Goal: Transaction & Acquisition: Purchase product/service

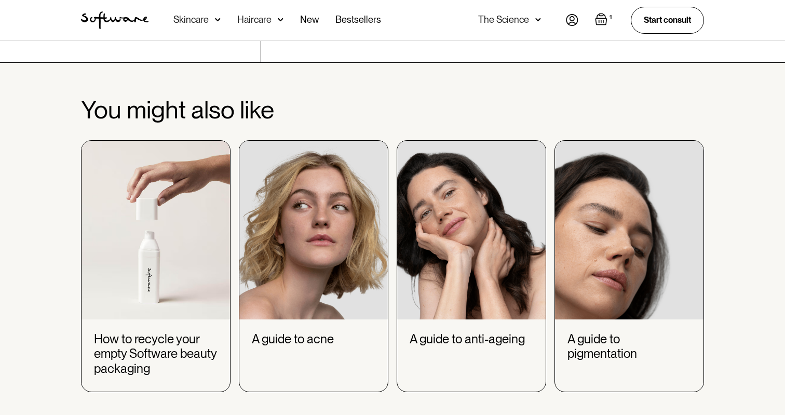
scroll to position [3787, 0]
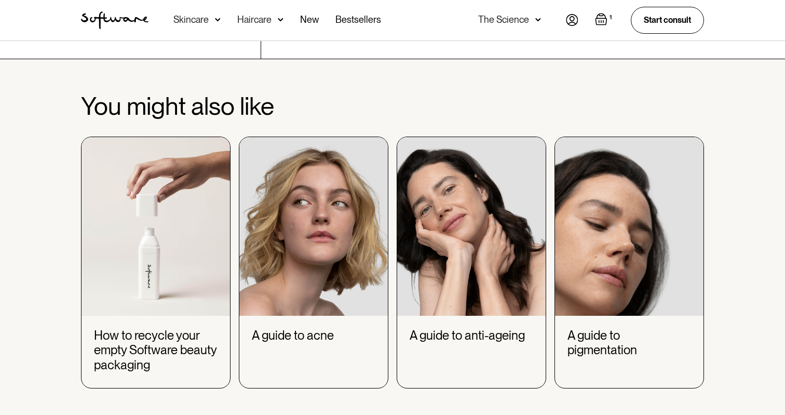
click at [343, 247] on img at bounding box center [313, 226] width 149 height 179
click at [271, 251] on img at bounding box center [313, 226] width 149 height 179
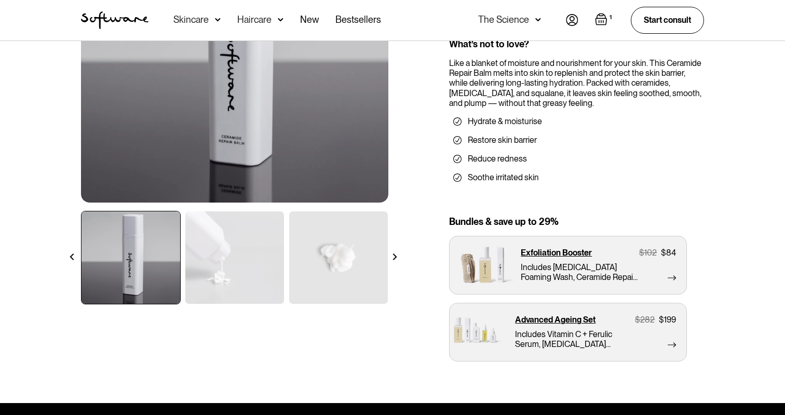
scroll to position [193, 0]
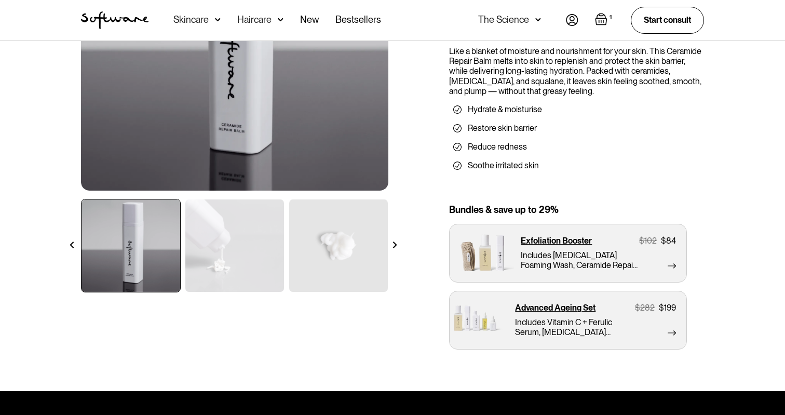
click at [233, 240] on img at bounding box center [234, 245] width 99 height 92
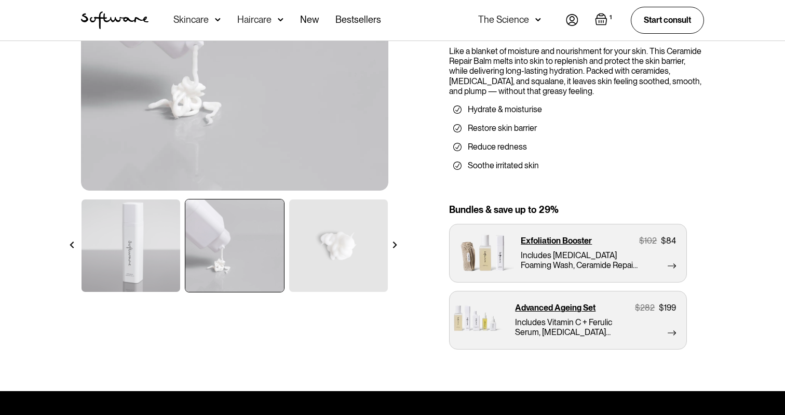
click at [316, 252] on img at bounding box center [338, 245] width 99 height 92
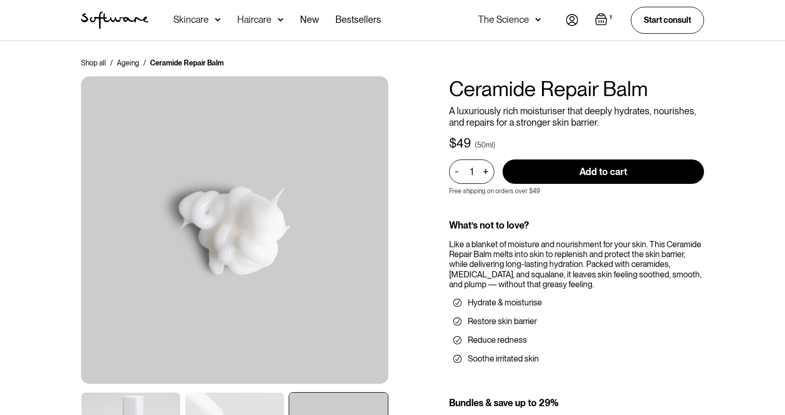
scroll to position [0, 0]
click at [201, 13] on div "Skincare" at bounding box center [196, 20] width 47 height 41
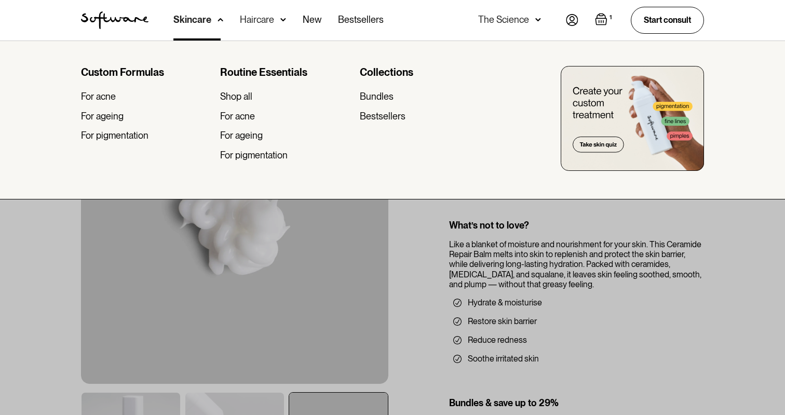
click at [254, 122] on div "Routine Essentials Shop all For acne For ageing For pigmentation" at bounding box center [285, 117] width 131 height 103
click at [245, 114] on div "For acne" at bounding box center [237, 116] width 35 height 11
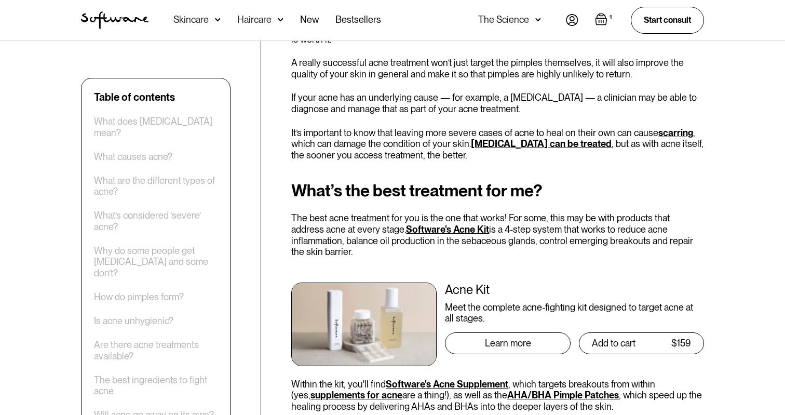
scroll to position [3704, 0]
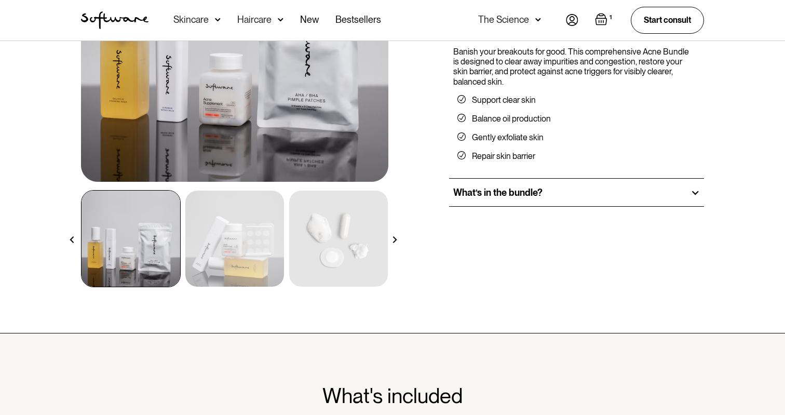
scroll to position [211, 0]
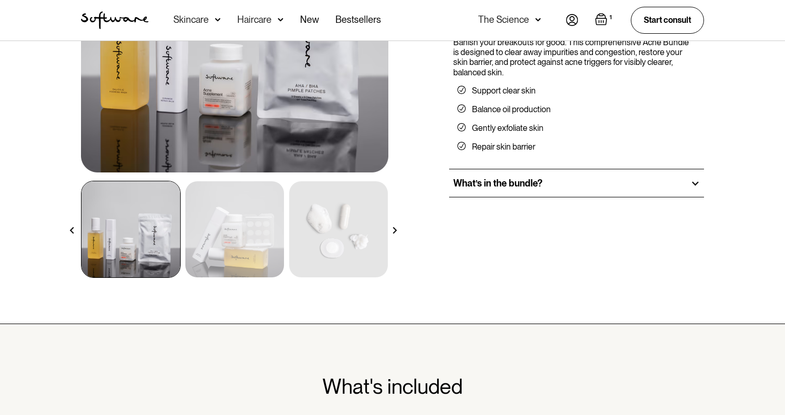
click at [232, 236] on img at bounding box center [234, 229] width 99 height 96
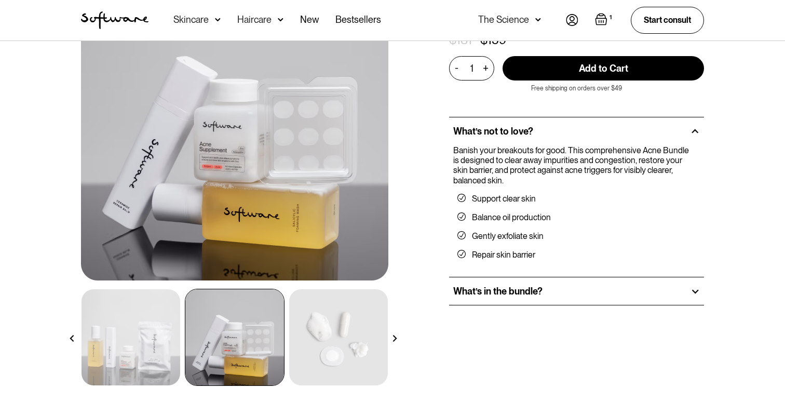
scroll to position [97, 0]
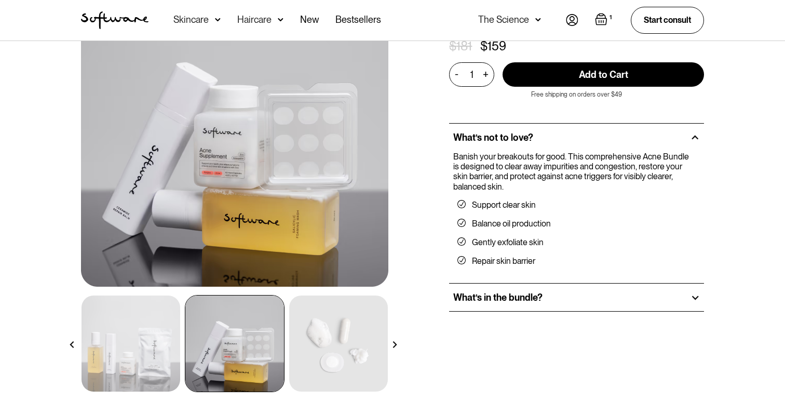
click at [343, 369] on img at bounding box center [338, 344] width 99 height 96
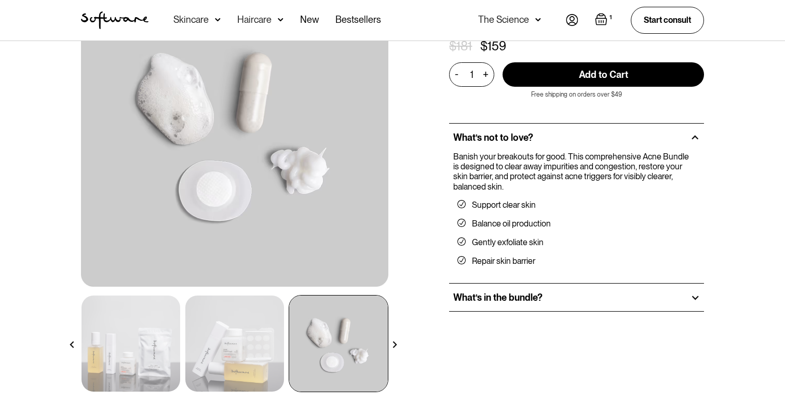
click at [250, 382] on img at bounding box center [234, 344] width 99 height 96
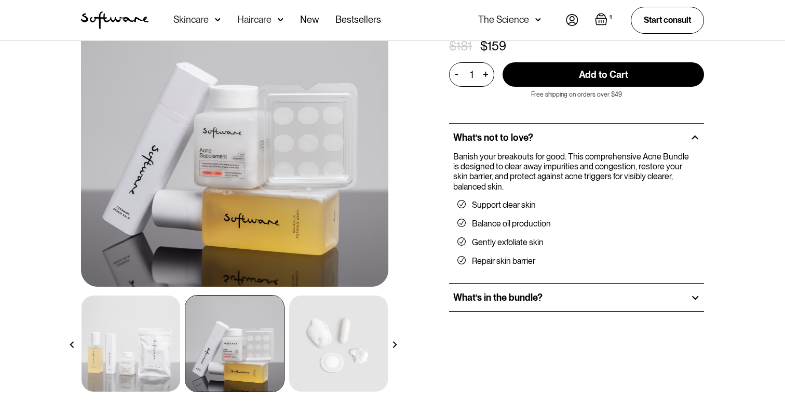
click at [136, 334] on img at bounding box center [131, 344] width 99 height 96
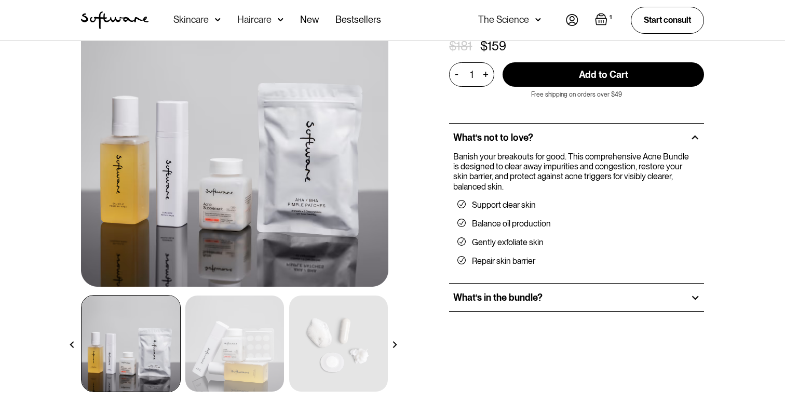
click at [256, 326] on img at bounding box center [234, 344] width 99 height 96
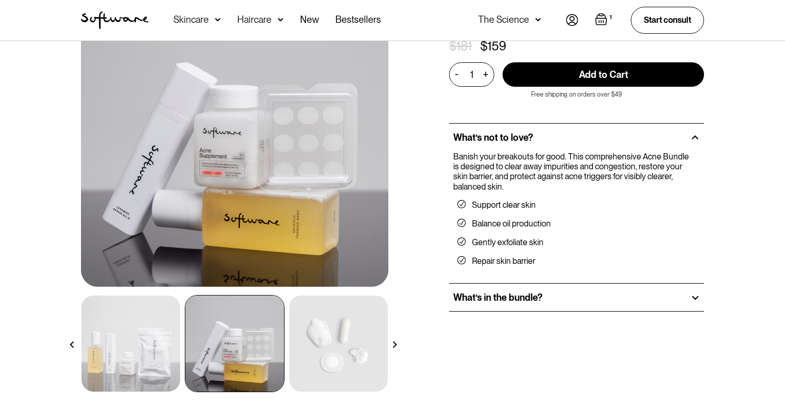
click at [345, 329] on img at bounding box center [338, 344] width 99 height 96
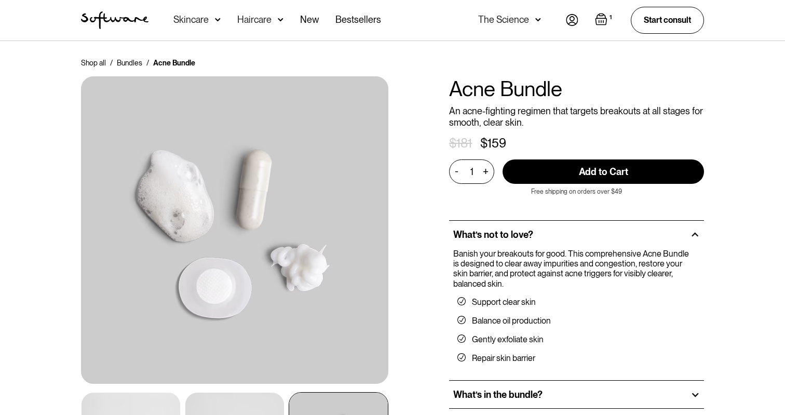
scroll to position [0, 0]
click at [192, 20] on div "Skincare" at bounding box center [190, 20] width 35 height 10
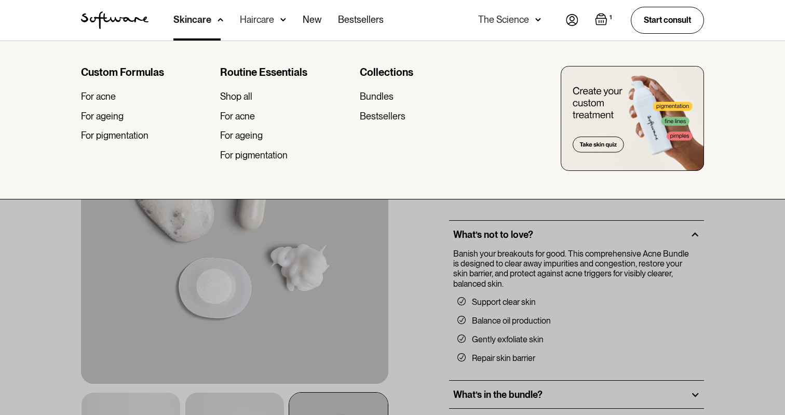
click at [233, 122] on div "Routine Essentials Shop all For acne For ageing For pigmentation" at bounding box center [285, 117] width 131 height 103
click at [236, 114] on div "For acne" at bounding box center [237, 116] width 35 height 11
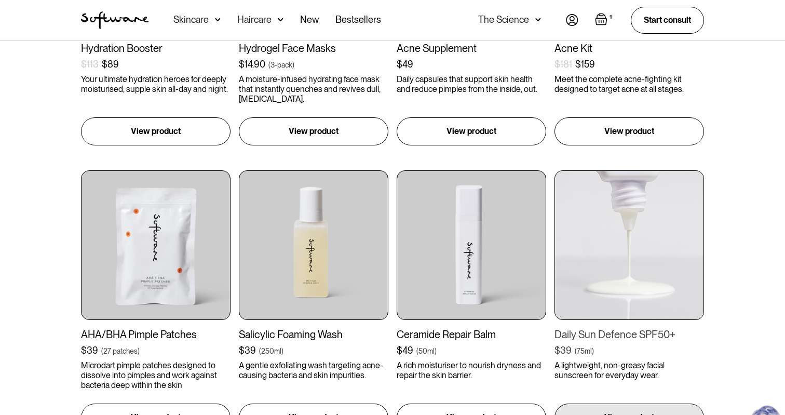
scroll to position [765, 0]
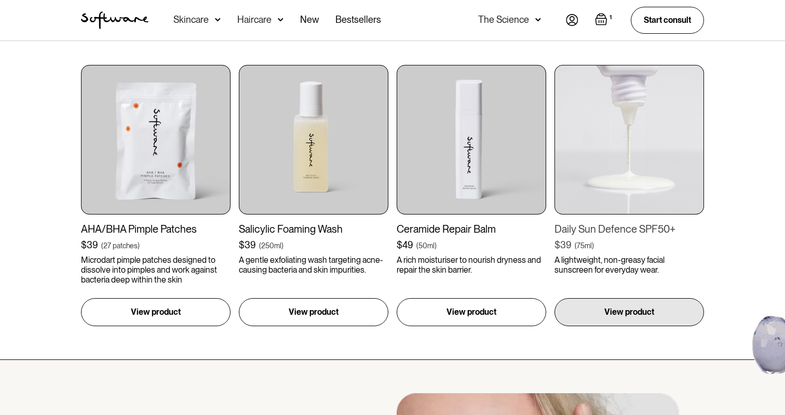
click at [624, 111] on img at bounding box center [630, 140] width 150 height 150
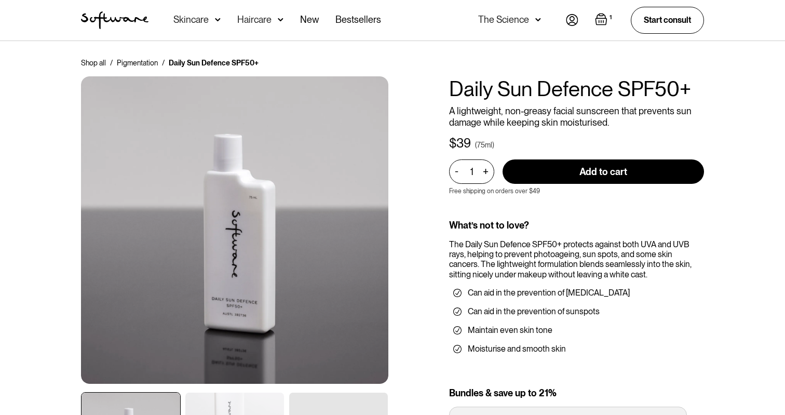
click at [598, 169] on input "Add to cart" at bounding box center [604, 171] width 202 height 24
type input "Add to cart"
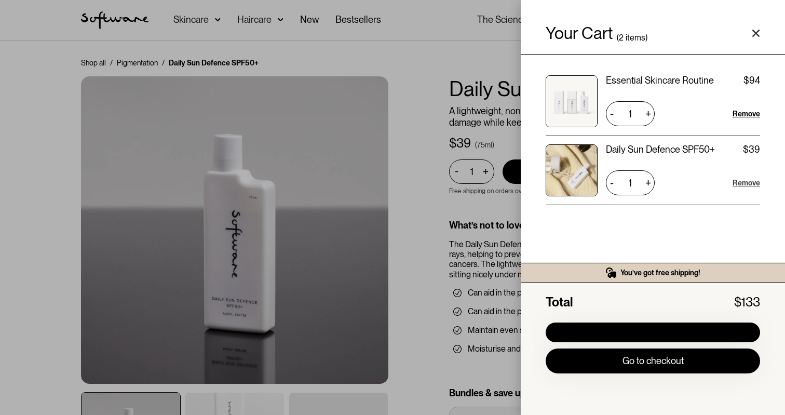
click at [748, 181] on div "Remove" at bounding box center [747, 183] width 28 height 10
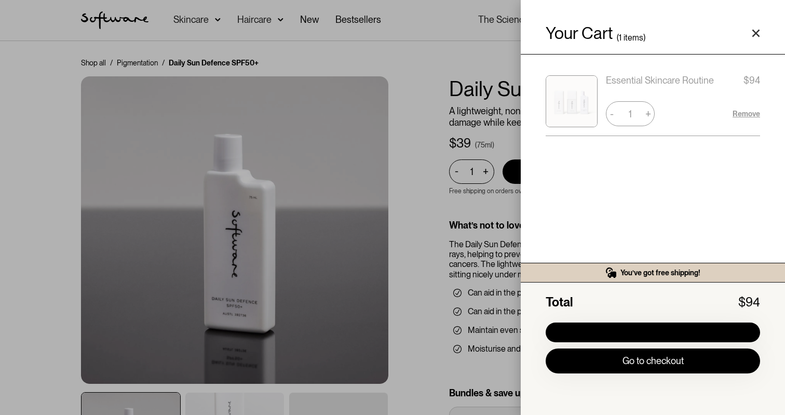
click at [464, 68] on div "Your Cart ( 1 items) Essential Skincare Routine $94 $94 1 + - Remove You’ve got…" at bounding box center [392, 207] width 785 height 415
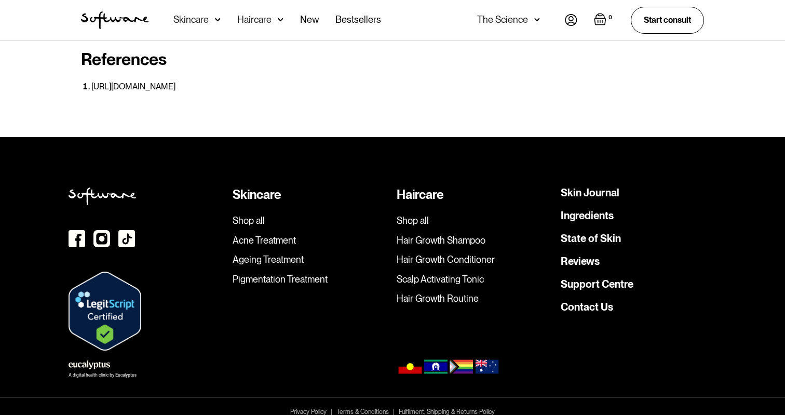
scroll to position [2982, 0]
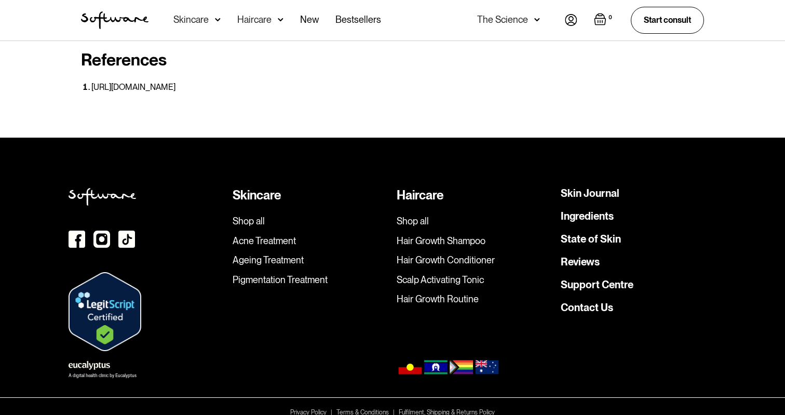
click at [582, 302] on link "Contact Us" at bounding box center [587, 307] width 52 height 10
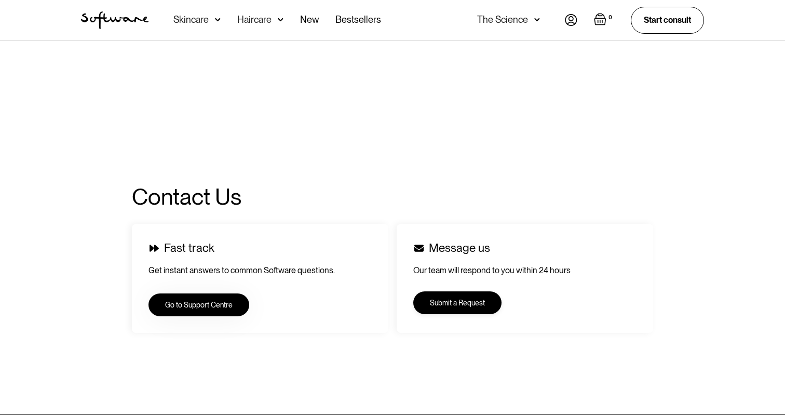
click at [475, 310] on link "Submit a Request" at bounding box center [457, 302] width 88 height 23
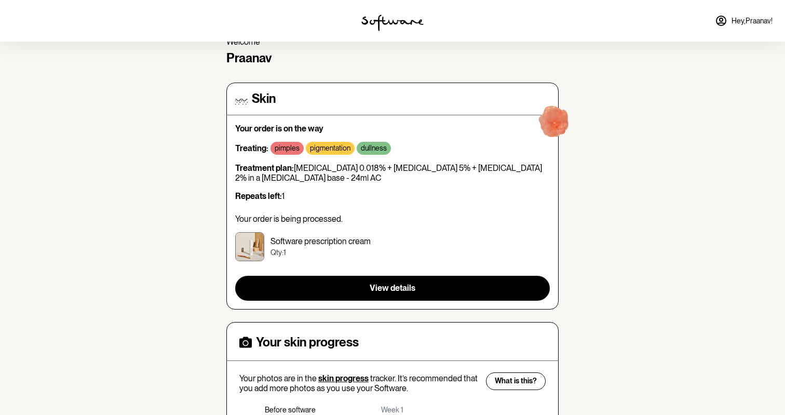
scroll to position [53, 0]
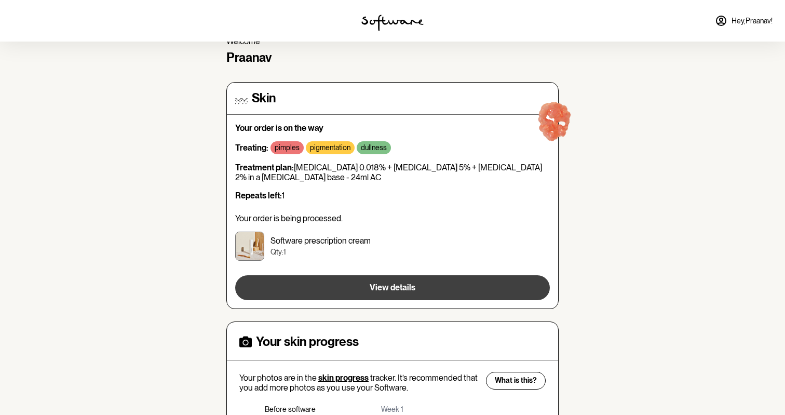
click at [487, 292] on button "View details" at bounding box center [392, 287] width 315 height 25
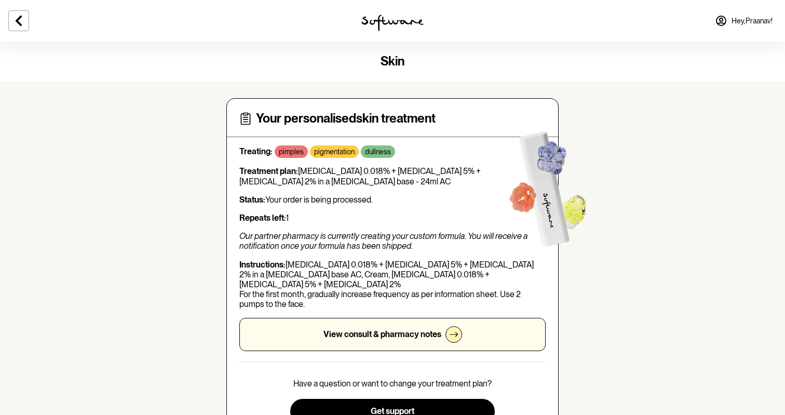
click at [742, 15] on link "Hey, Praanav !" at bounding box center [744, 20] width 70 height 25
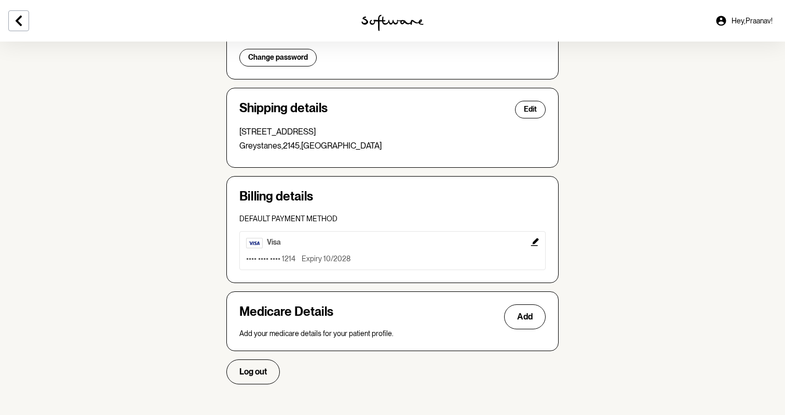
scroll to position [230, 0]
click at [534, 240] on icon "Edit" at bounding box center [535, 242] width 8 height 8
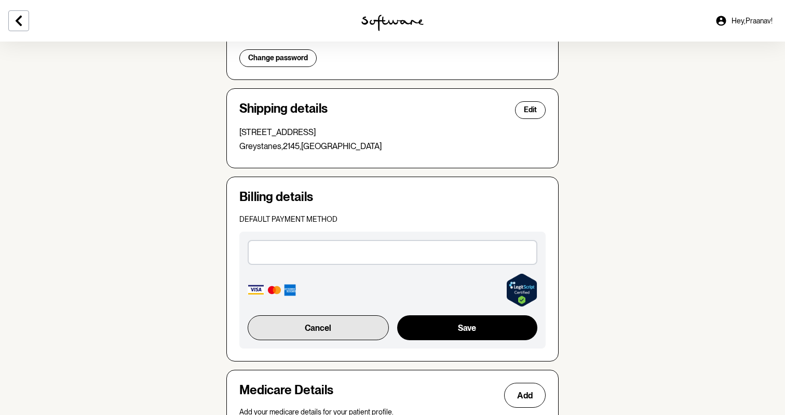
click at [356, 334] on button "Cancel" at bounding box center [318, 327] width 141 height 25
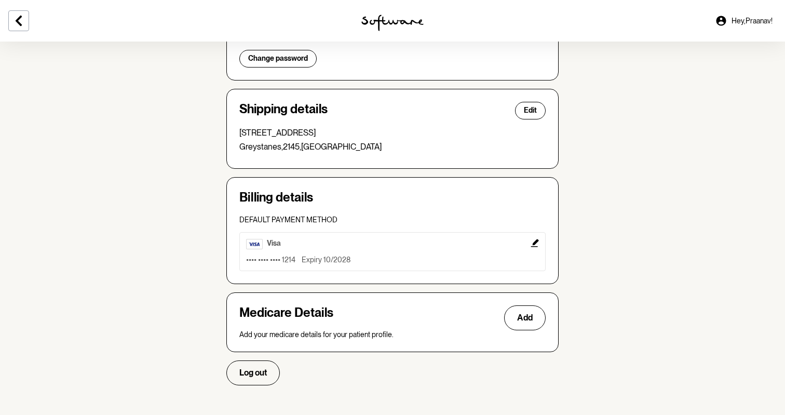
scroll to position [130, 0]
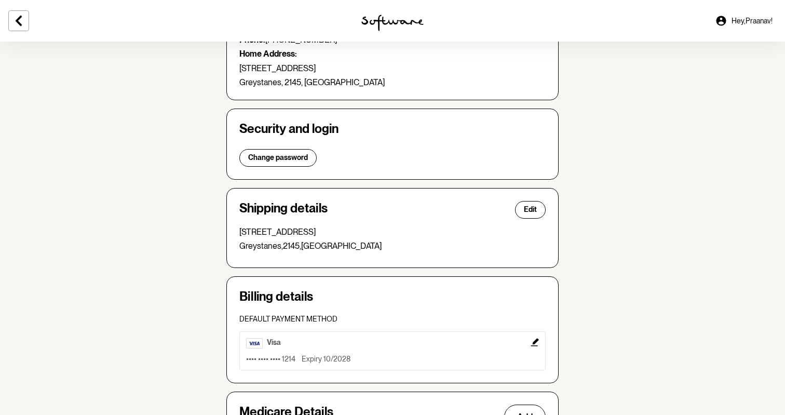
click at [294, 342] on div "visa" at bounding box center [392, 343] width 293 height 10
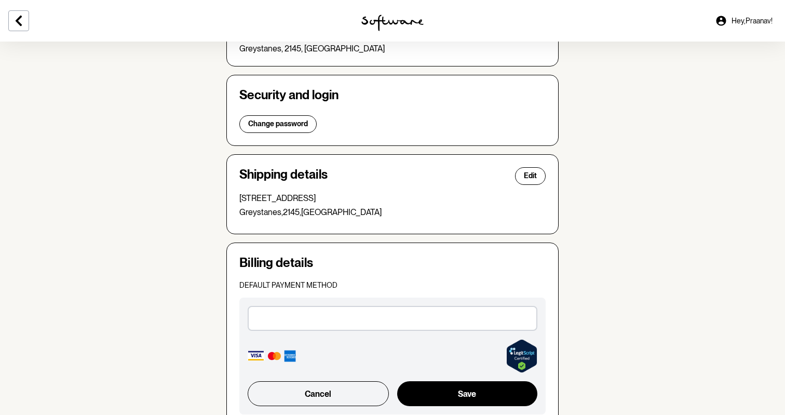
scroll to position [198, 0]
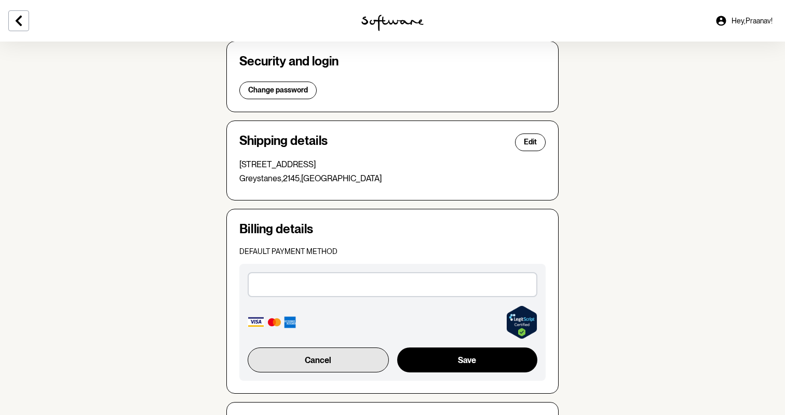
click at [317, 359] on button "Cancel" at bounding box center [318, 359] width 141 height 25
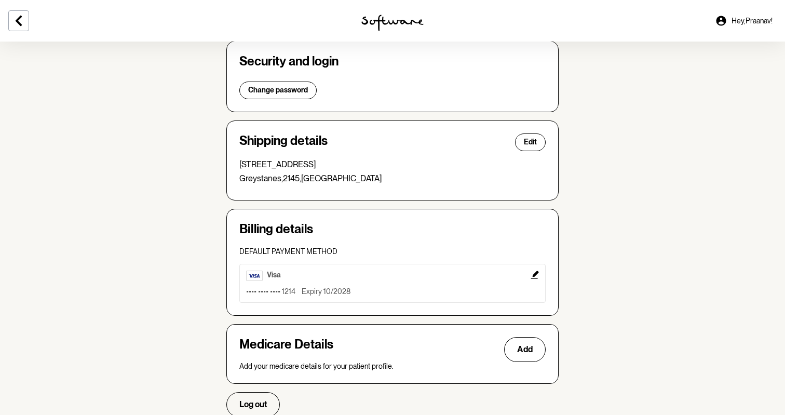
click at [317, 359] on h4 "Medicare Details" at bounding box center [286, 349] width 94 height 25
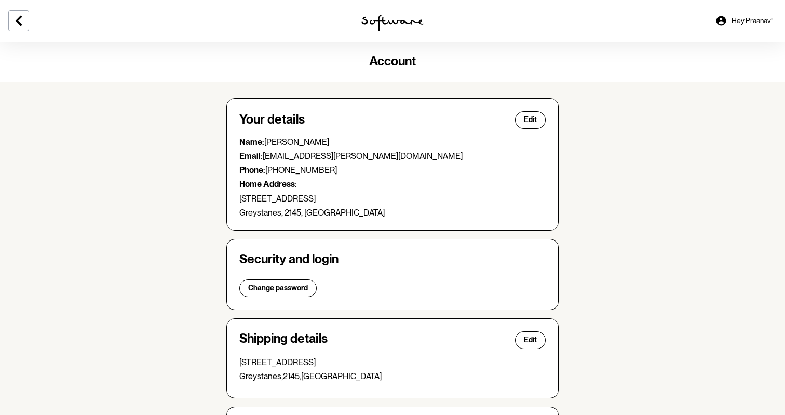
scroll to position [0, 0]
click at [379, 219] on div "Your details Edit Name: Praanav Makanji Email: praanav.makanji@gmail.com Phone:…" at bounding box center [392, 164] width 332 height 132
click at [31, 24] on div at bounding box center [131, 21] width 262 height 42
click at [22, 21] on icon at bounding box center [18, 21] width 12 height 12
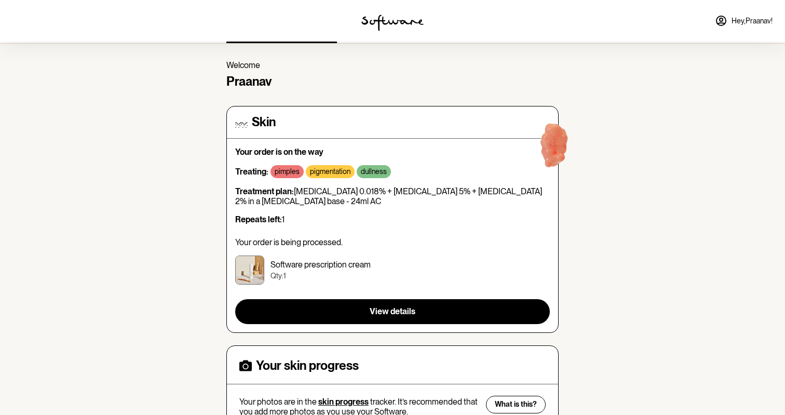
scroll to position [59, 0]
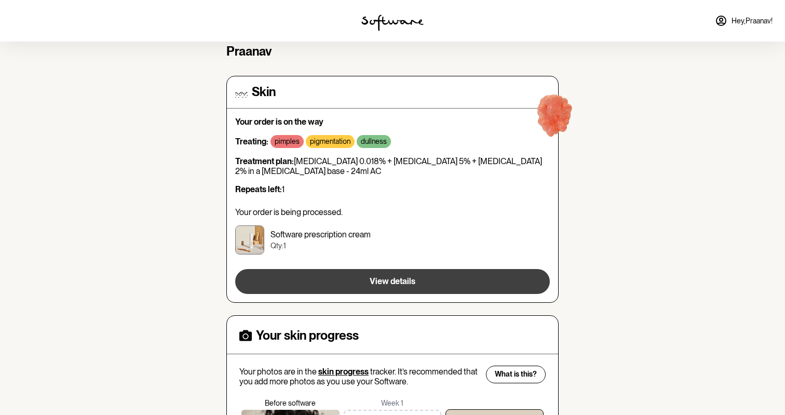
click at [366, 271] on button "View details" at bounding box center [392, 281] width 315 height 25
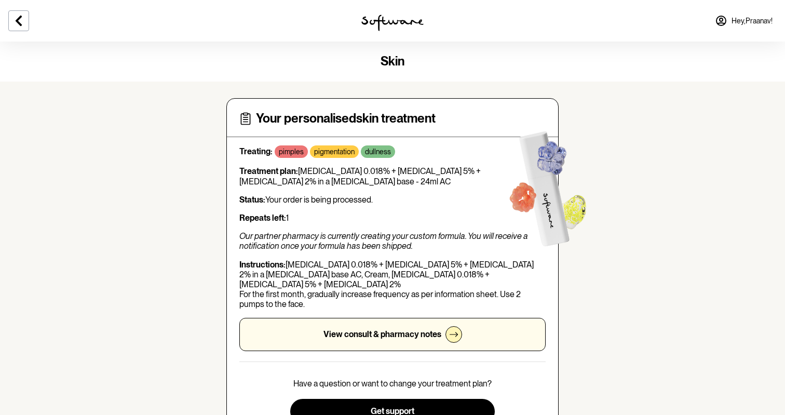
scroll to position [-1, 0]
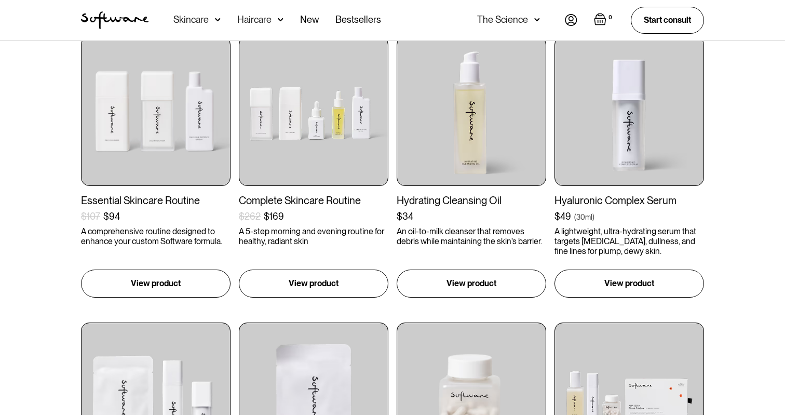
scroll to position [208, 0]
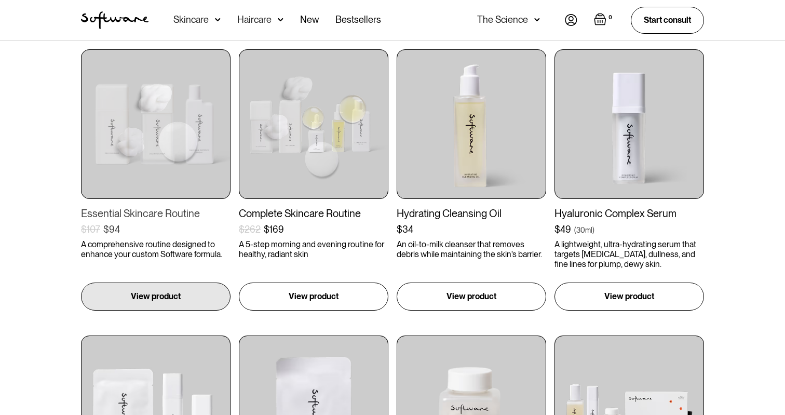
click at [181, 172] on img at bounding box center [156, 124] width 150 height 150
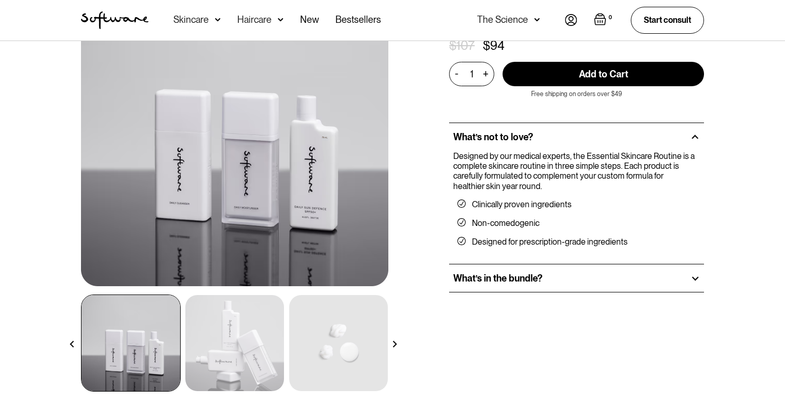
scroll to position [109, 0]
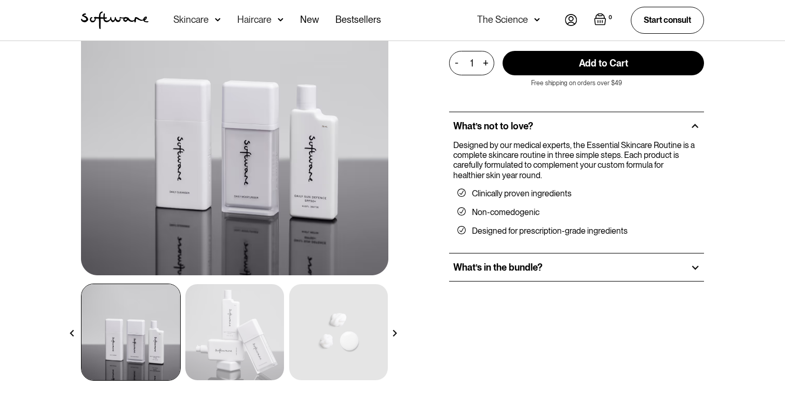
click at [507, 274] on div "What’s in the bundle?" at bounding box center [576, 267] width 255 height 28
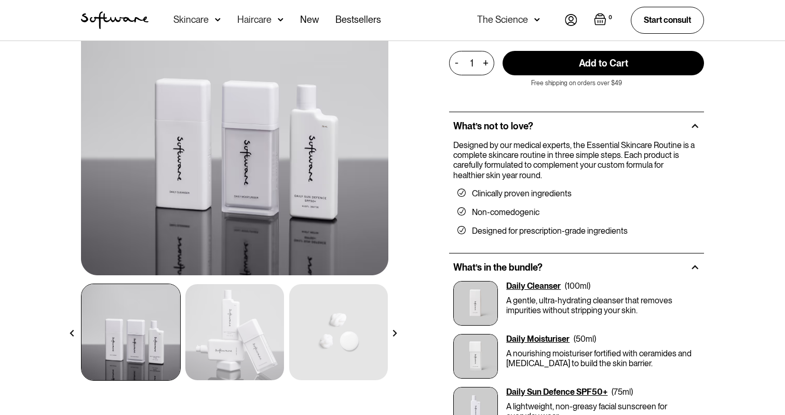
scroll to position [230, 0]
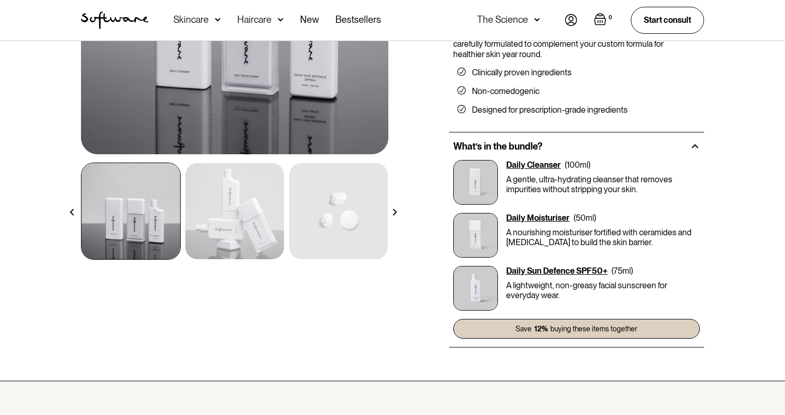
click at [537, 161] on div "Daily Cleanser" at bounding box center [533, 165] width 55 height 10
click at [455, 177] on img at bounding box center [475, 182] width 45 height 45
click at [525, 162] on div "Daily Cleanser" at bounding box center [533, 165] width 55 height 10
click at [520, 183] on p "A gentle, ultra-hydrating cleanser that removes impurities without stripping yo…" at bounding box center [603, 185] width 194 height 20
click at [537, 214] on div "Daily Moisturiser" at bounding box center [537, 218] width 63 height 10
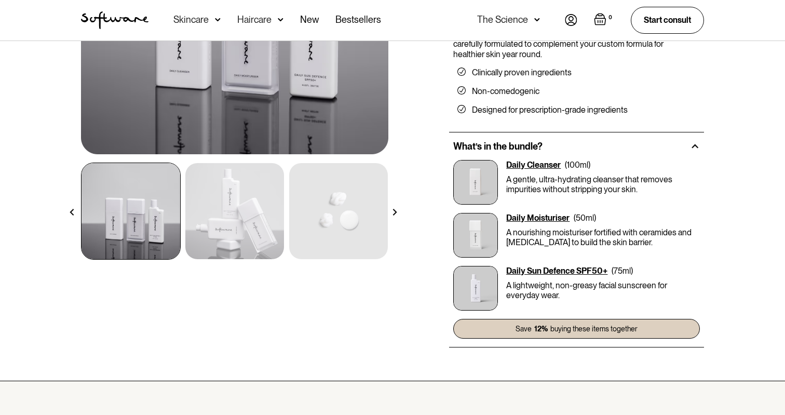
click at [298, 232] on img at bounding box center [338, 211] width 99 height 96
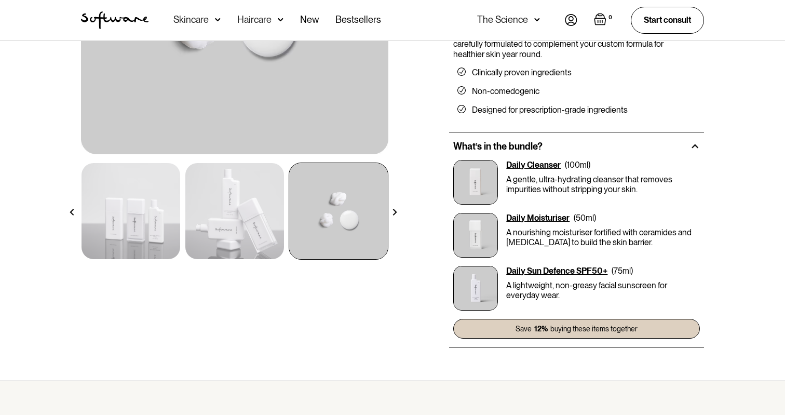
click at [178, 228] on img at bounding box center [131, 211] width 99 height 96
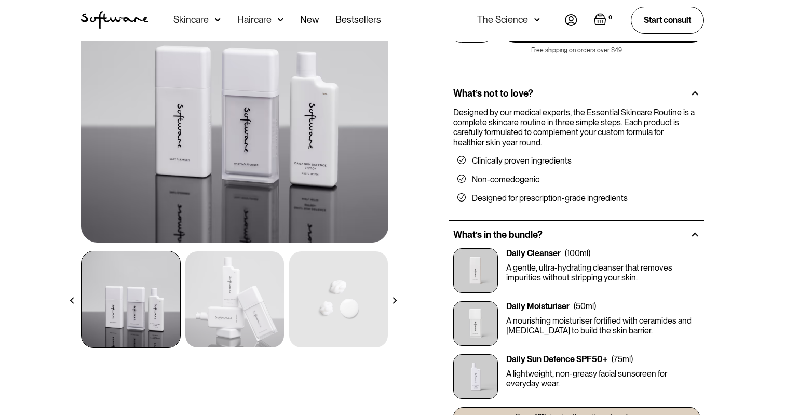
scroll to position [96, 0]
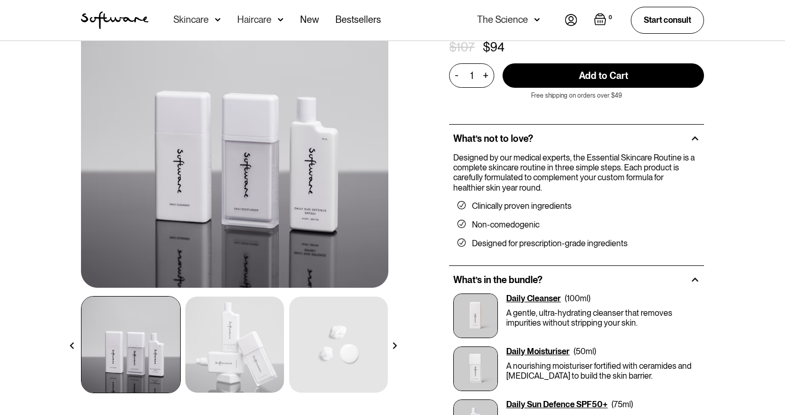
click at [256, 367] on img at bounding box center [234, 345] width 99 height 96
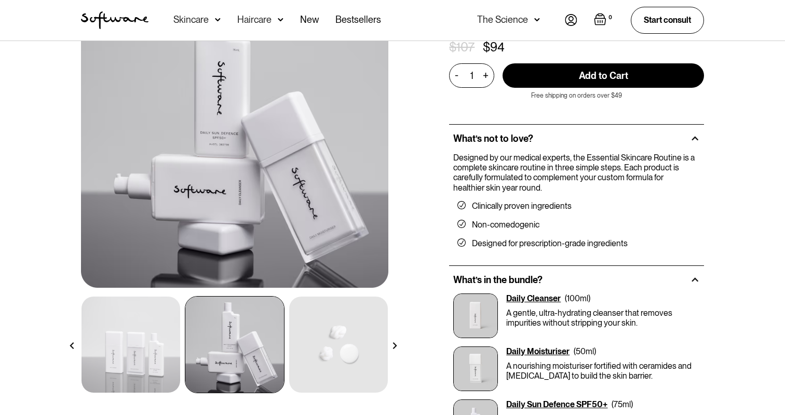
click at [341, 367] on img at bounding box center [338, 345] width 99 height 96
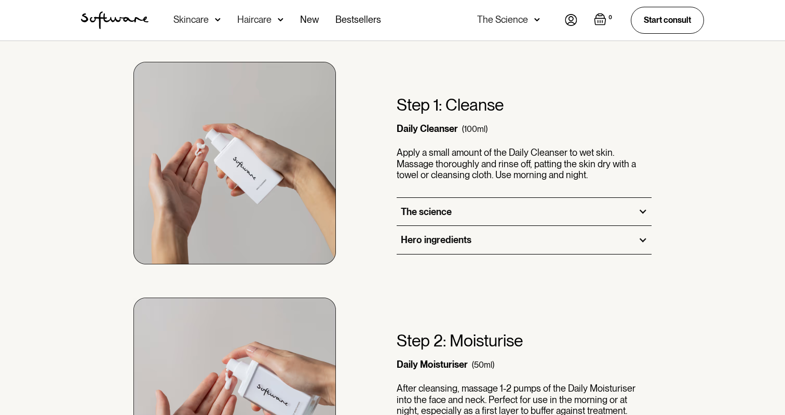
scroll to position [659, 0]
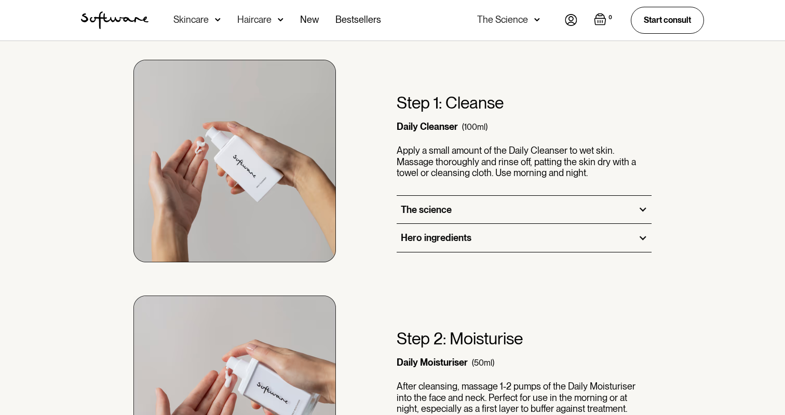
click at [447, 208] on div "The science" at bounding box center [426, 209] width 51 height 11
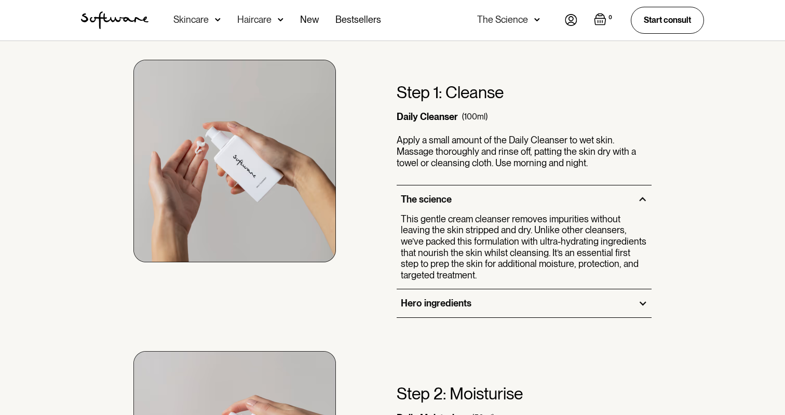
click at [463, 306] on div "Hero ingredients" at bounding box center [524, 303] width 255 height 28
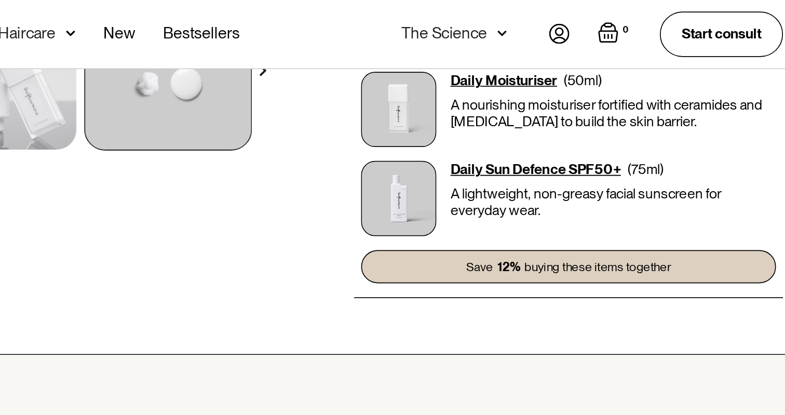
scroll to position [354, 0]
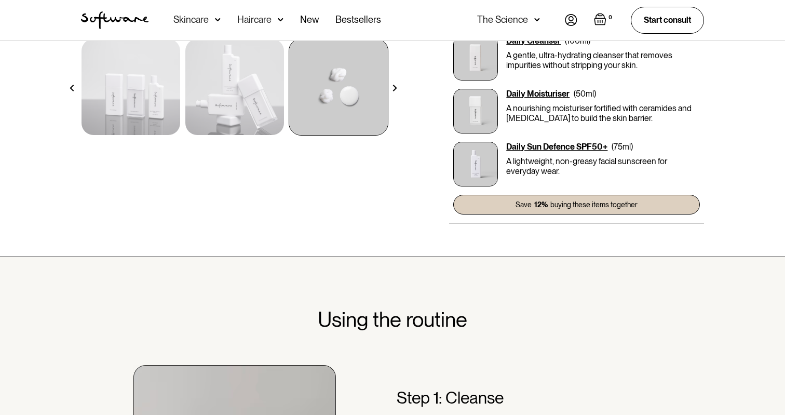
click at [202, 21] on div "Skincare" at bounding box center [190, 20] width 35 height 10
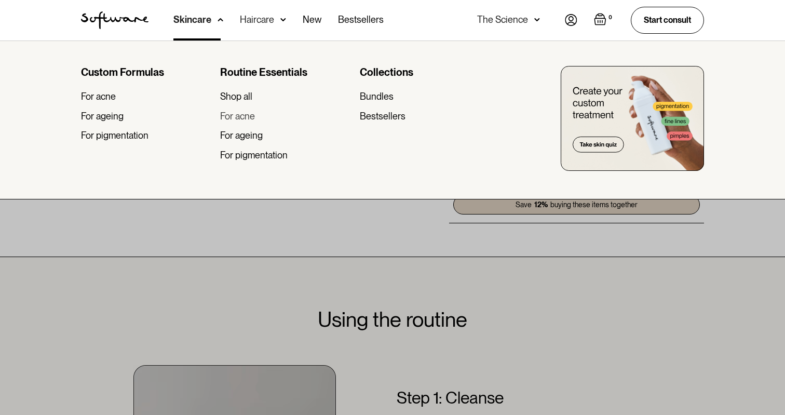
click at [239, 120] on div "For acne" at bounding box center [237, 116] width 35 height 11
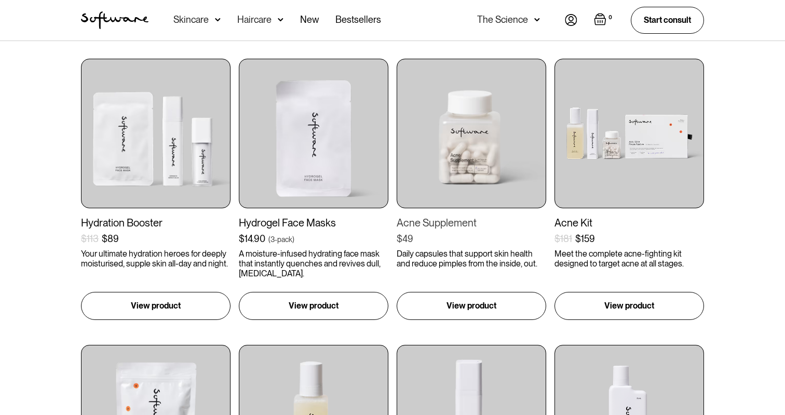
scroll to position [457, 0]
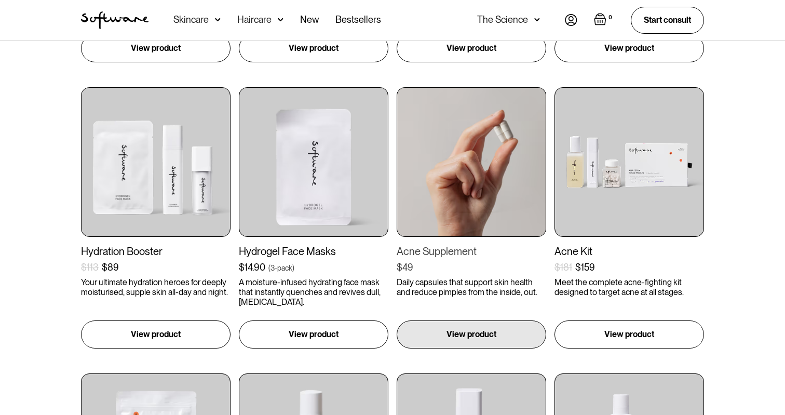
click at [426, 192] on img at bounding box center [472, 162] width 150 height 150
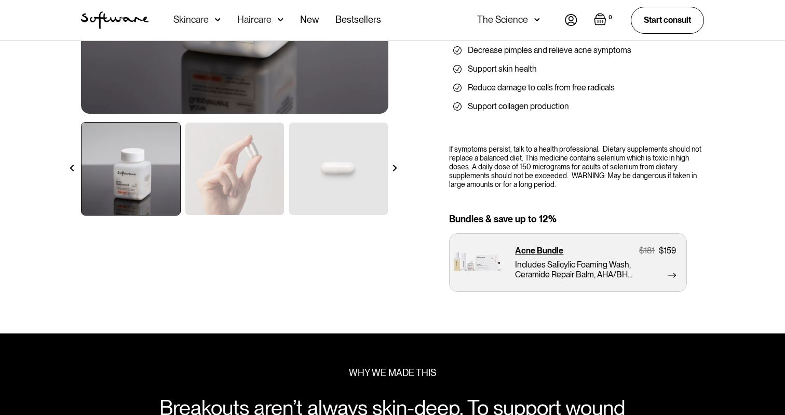
scroll to position [272, 0]
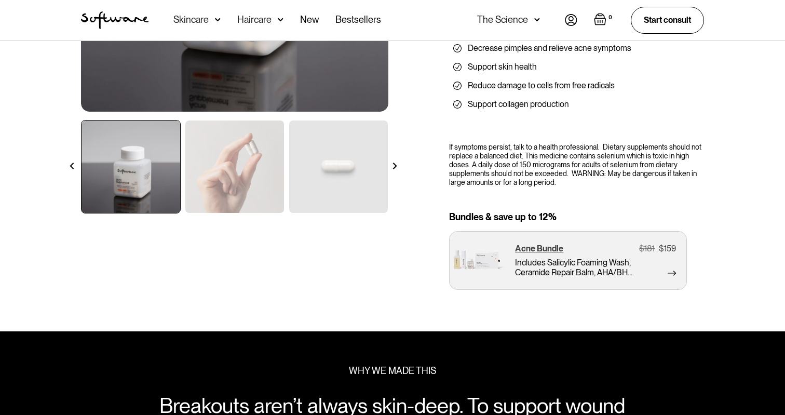
click at [544, 244] on p "Acne Bundle" at bounding box center [539, 249] width 48 height 10
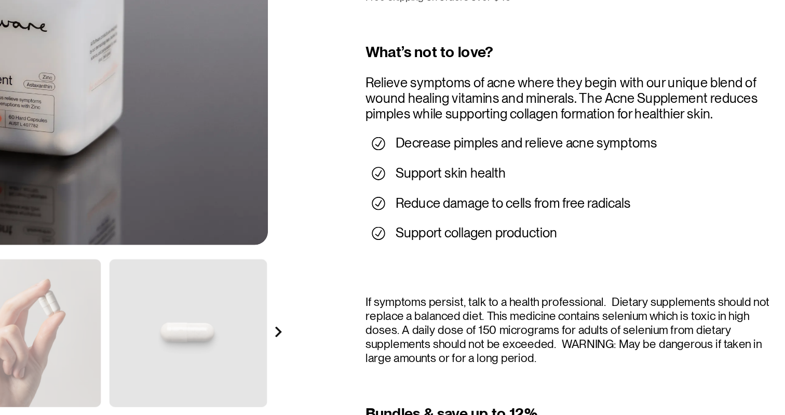
scroll to position [175, 0]
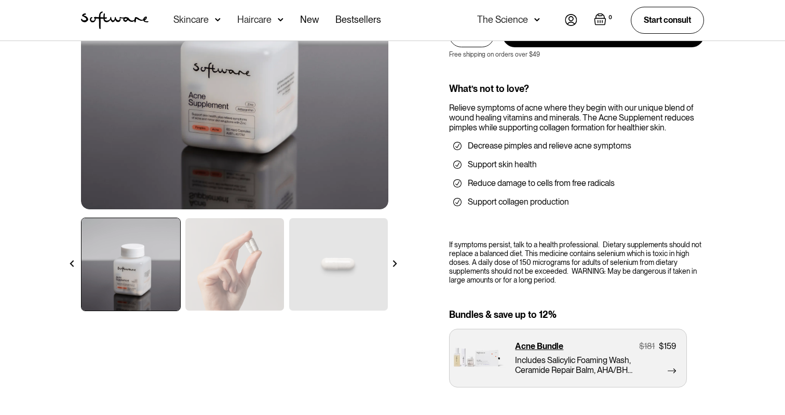
click at [347, 241] on img at bounding box center [338, 264] width 99 height 92
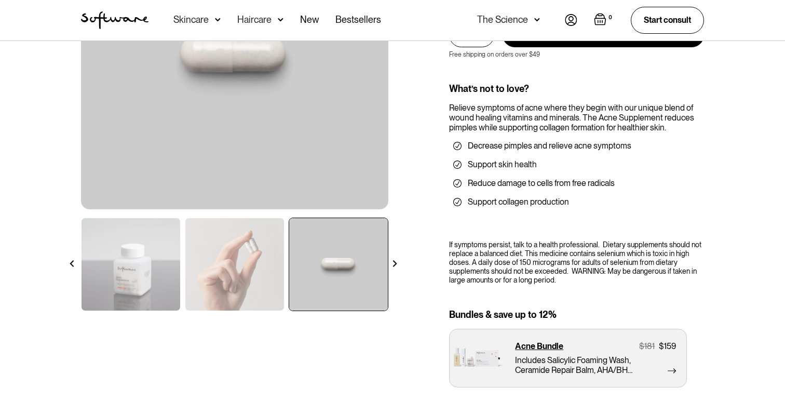
click at [236, 273] on img at bounding box center [234, 264] width 99 height 92
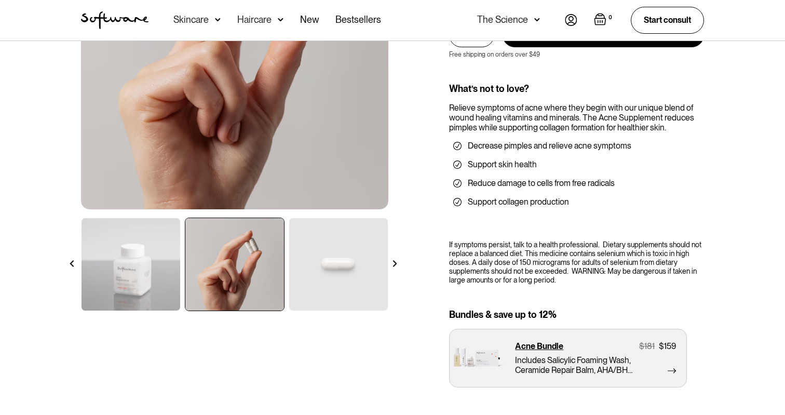
click at [343, 278] on img at bounding box center [338, 264] width 99 height 92
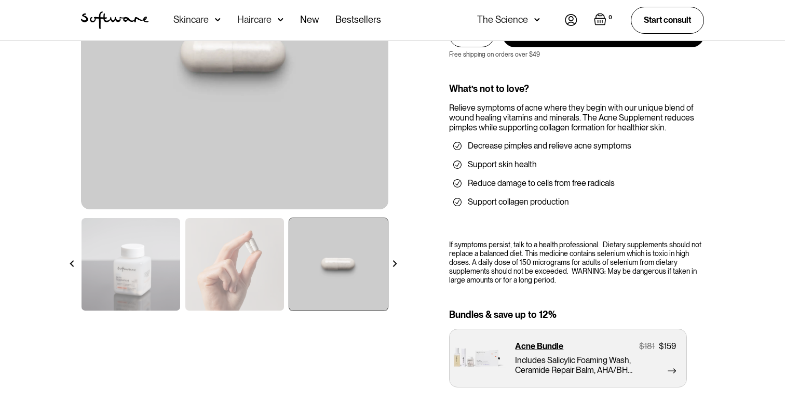
click at [389, 262] on div at bounding box center [395, 263] width 18 height 18
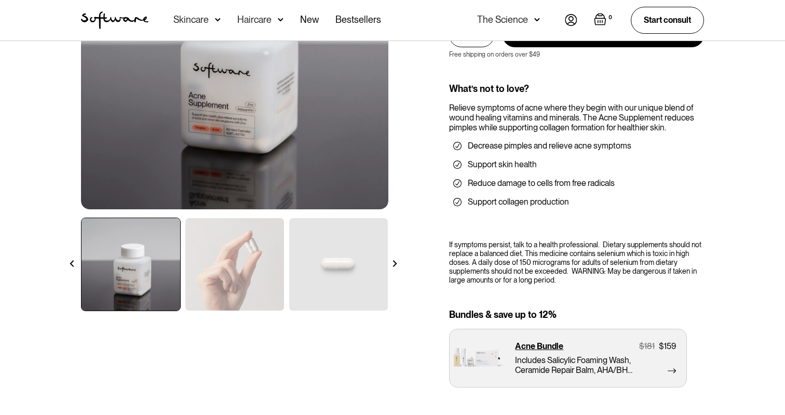
click at [389, 262] on div at bounding box center [395, 263] width 18 height 18
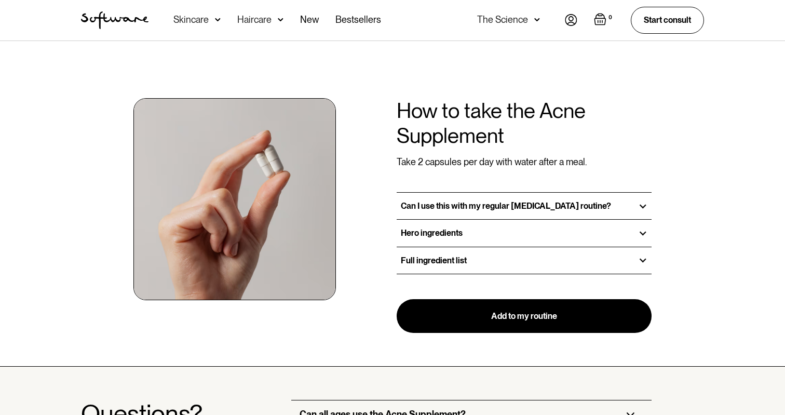
scroll to position [746, 0]
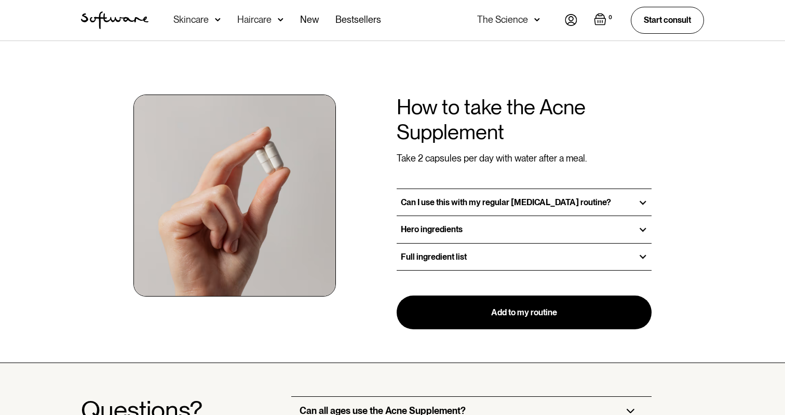
click at [480, 220] on div "Hero ingredients" at bounding box center [524, 229] width 255 height 26
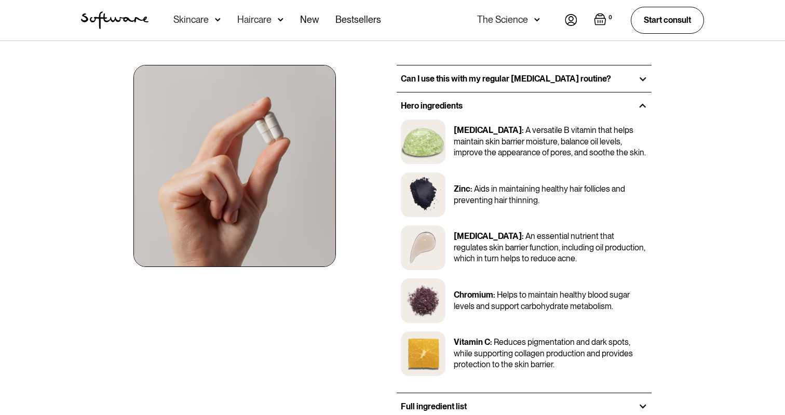
scroll to position [893, 0]
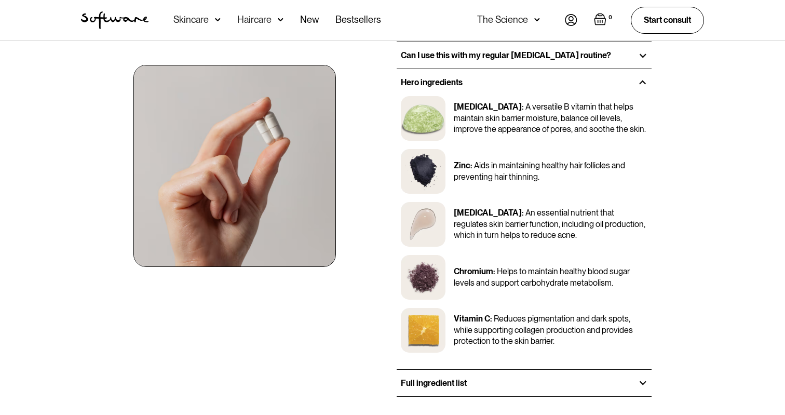
click at [509, 386] on div "Full ingredient list" at bounding box center [524, 383] width 255 height 26
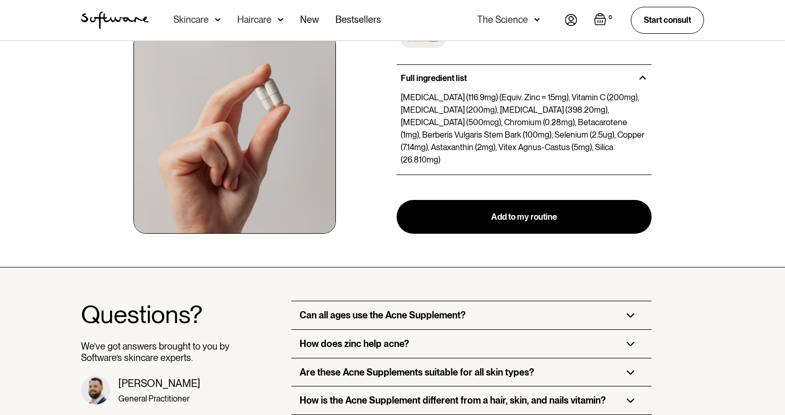
scroll to position [1232, 0]
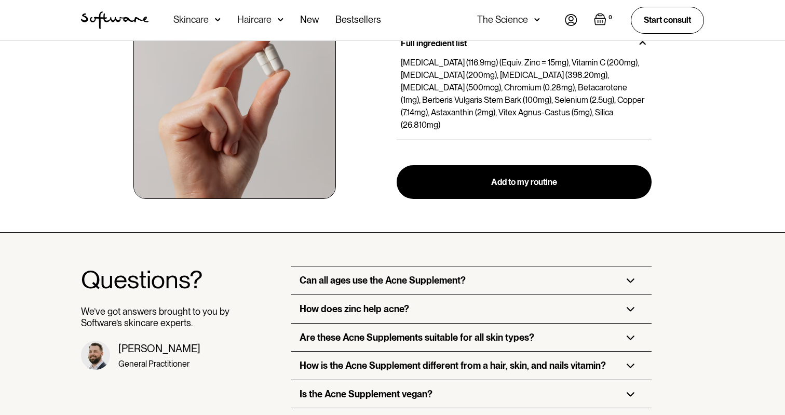
click at [501, 266] on div "Can all ages use the Acne Supplement?" at bounding box center [471, 280] width 360 height 28
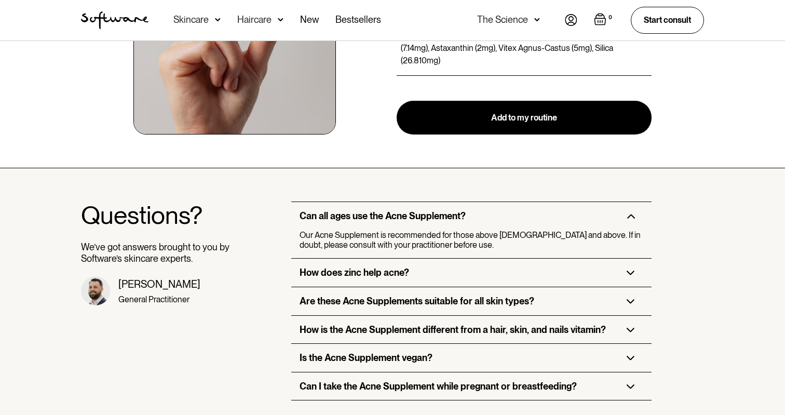
scroll to position [1304, 0]
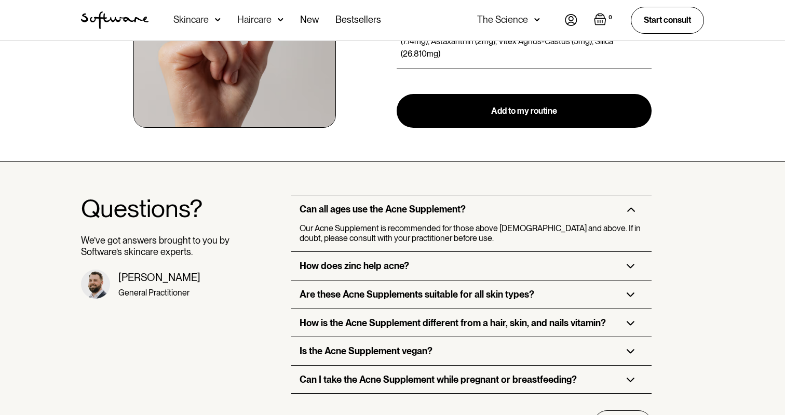
click at [505, 252] on div "How does zinc help acne?" at bounding box center [471, 266] width 360 height 28
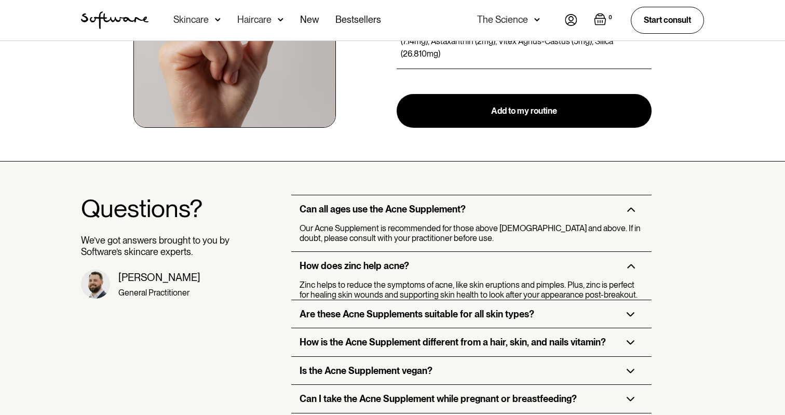
click at [496, 309] on h3 "Are these Acne Supplements suitable for all skin types?" at bounding box center [417, 314] width 235 height 11
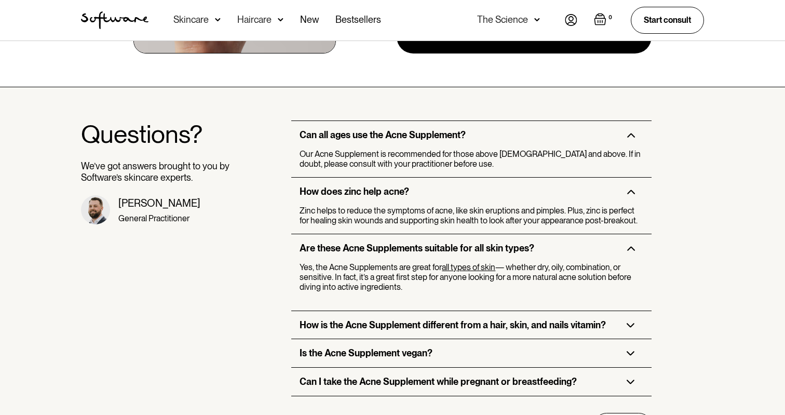
click at [496, 319] on h3 "How is the Acne Supplement different from a hair, skin, and nails vitamin?" at bounding box center [453, 324] width 306 height 11
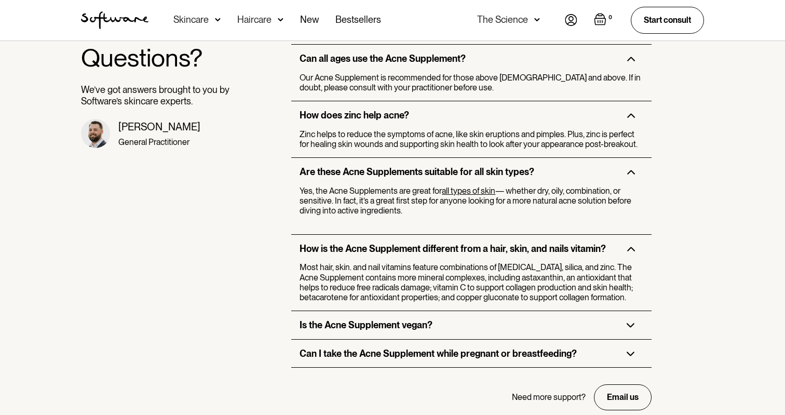
click at [496, 311] on div "Is the Acne Supplement vegan?" at bounding box center [471, 325] width 360 height 28
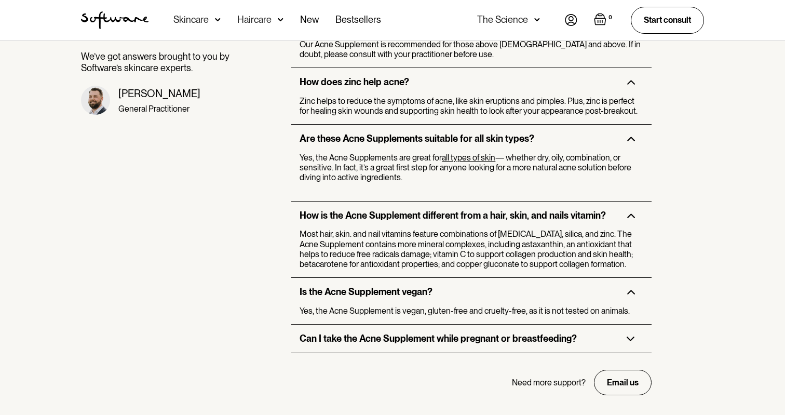
scroll to position [1493, 0]
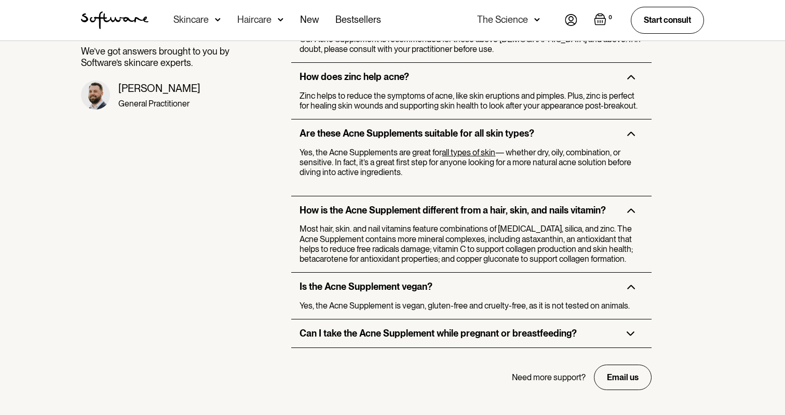
click at [492, 323] on div "Can I take the Acne Supplement while pregnant or breastfeeding?" at bounding box center [471, 333] width 360 height 28
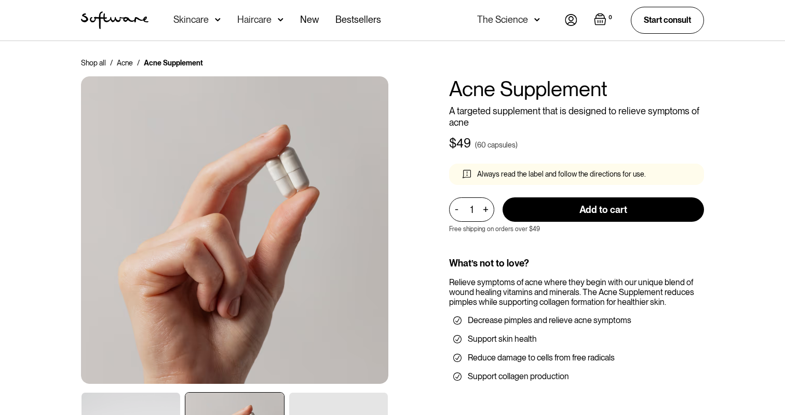
scroll to position [0, 0]
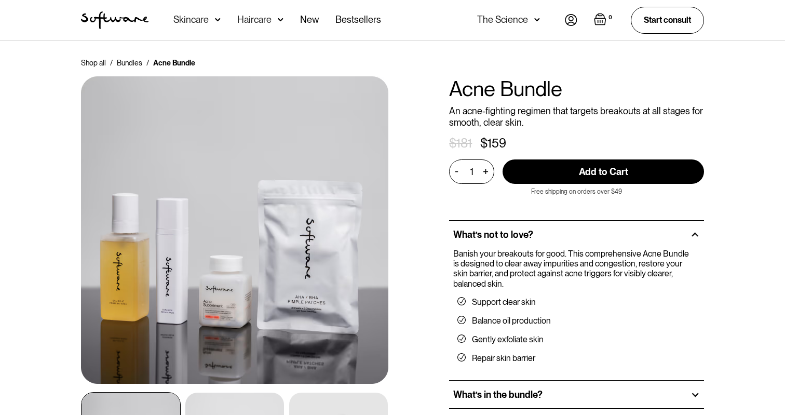
scroll to position [158, 0]
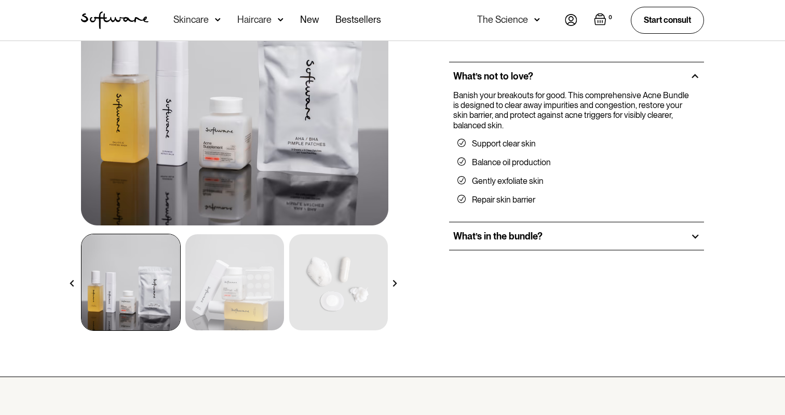
click at [285, 298] on div at bounding box center [234, 284] width 307 height 101
click at [267, 296] on img at bounding box center [234, 282] width 99 height 96
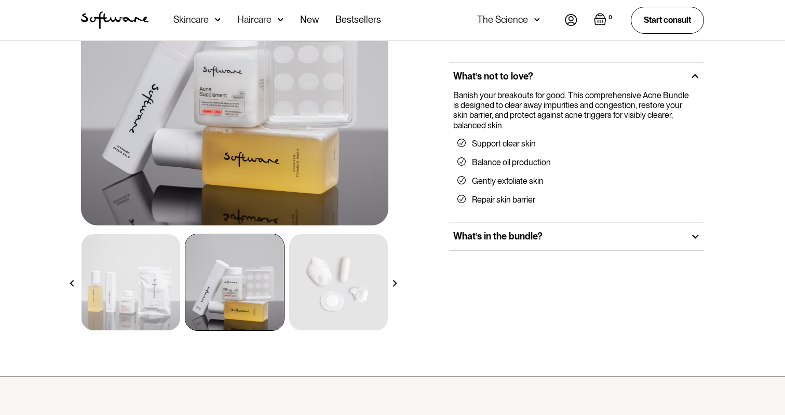
click at [357, 275] on img at bounding box center [338, 282] width 99 height 96
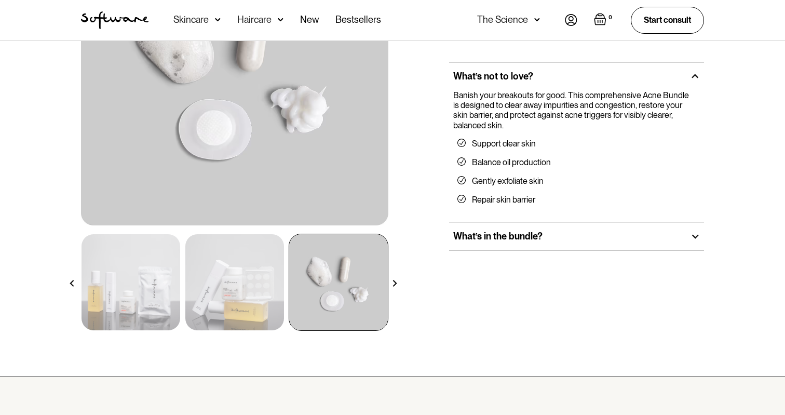
click at [187, 284] on img at bounding box center [234, 282] width 99 height 96
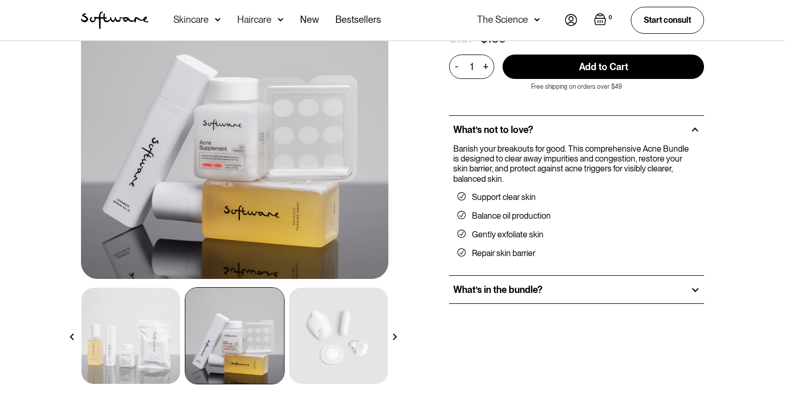
scroll to position [94, 0]
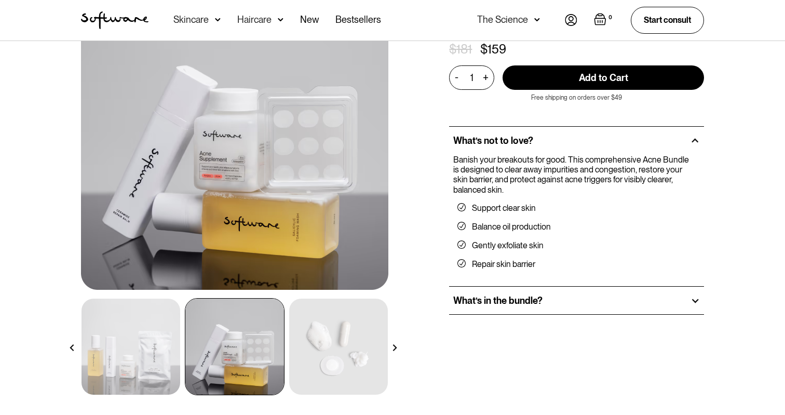
click at [311, 315] on img at bounding box center [338, 347] width 99 height 96
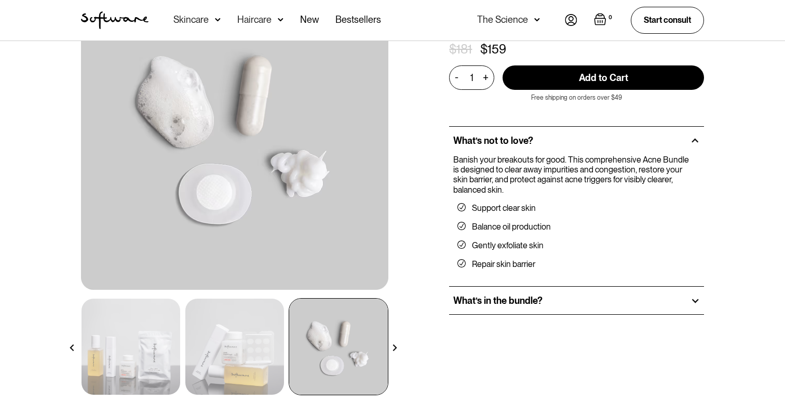
scroll to position [95, 0]
